Goal: Task Accomplishment & Management: Use online tool/utility

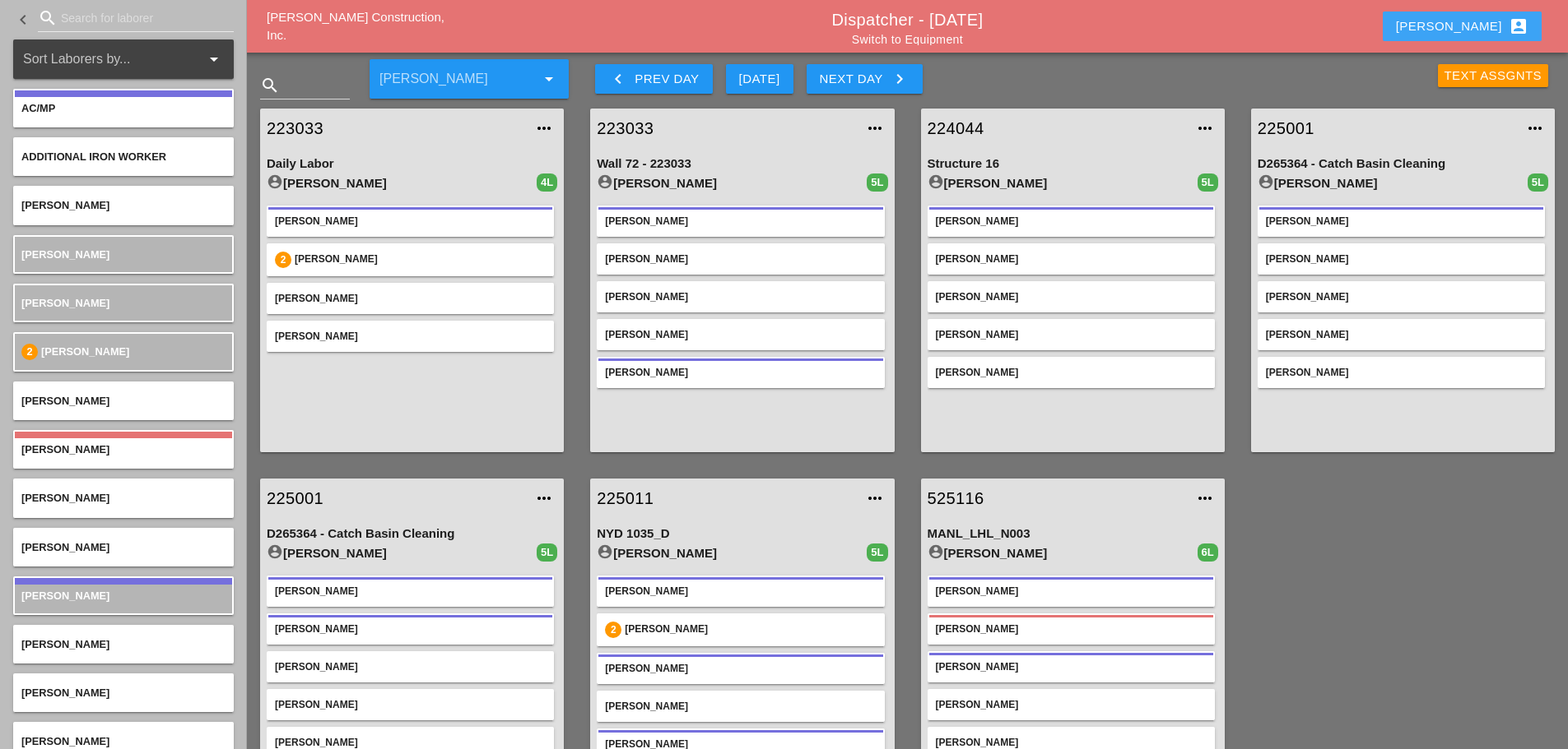
click at [1478, 21] on div "[PERSON_NAME] account_box" at bounding box center [1461, 26] width 132 height 20
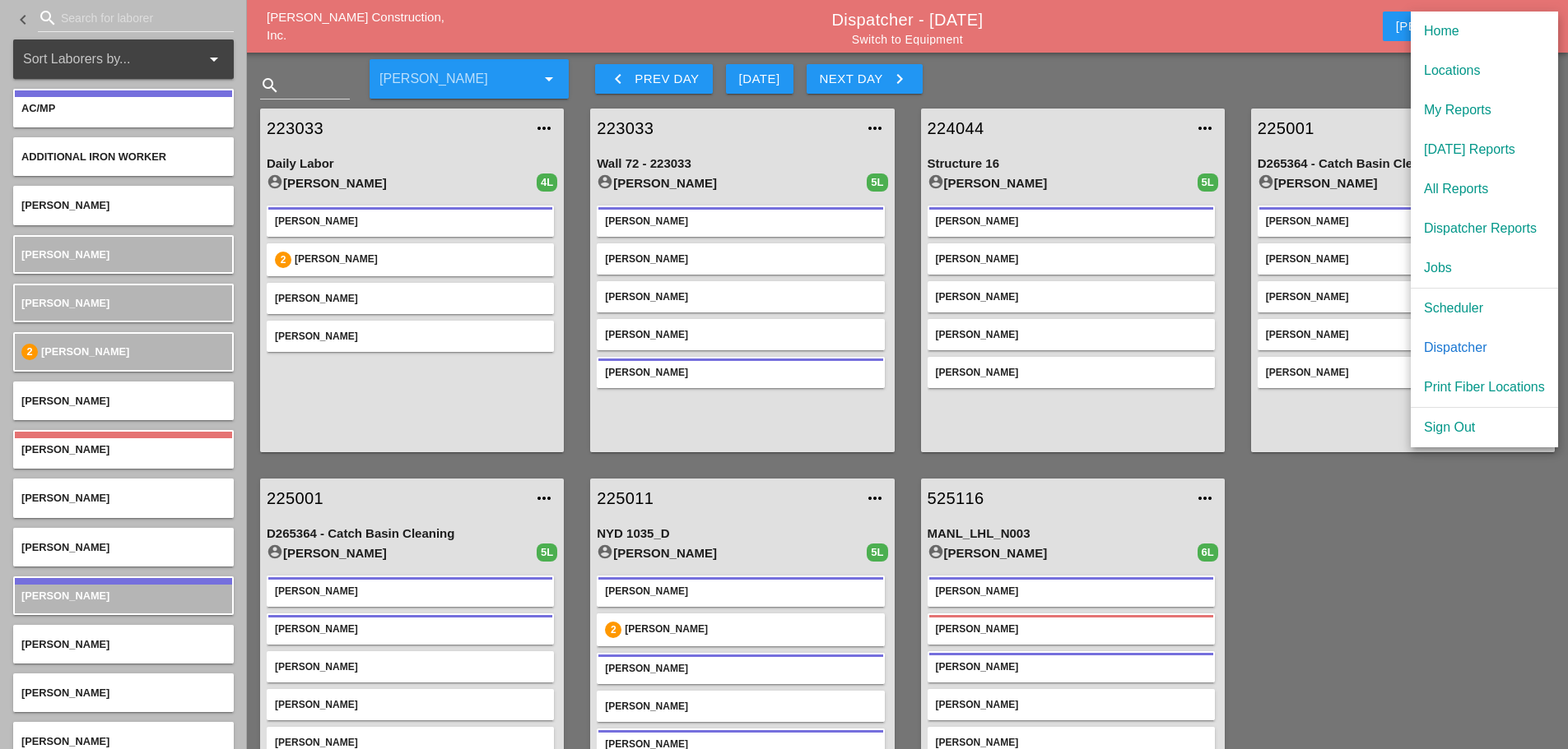
click at [1437, 301] on div "Scheduler" at bounding box center [1484, 308] width 121 height 20
